Goal: Find specific page/section: Find specific page/section

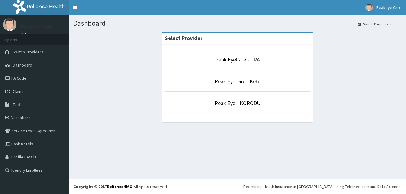
click at [213, 64] on p "Peak EyeCare - GRA" at bounding box center [237, 60] width 145 height 8
click at [230, 62] on link "Peak EyeCare - GRA" at bounding box center [237, 59] width 45 height 7
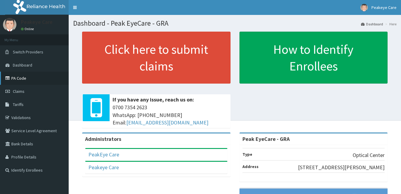
click at [22, 78] on link "PA Code" at bounding box center [34, 78] width 69 height 13
